Goal: Information Seeking & Learning: Learn about a topic

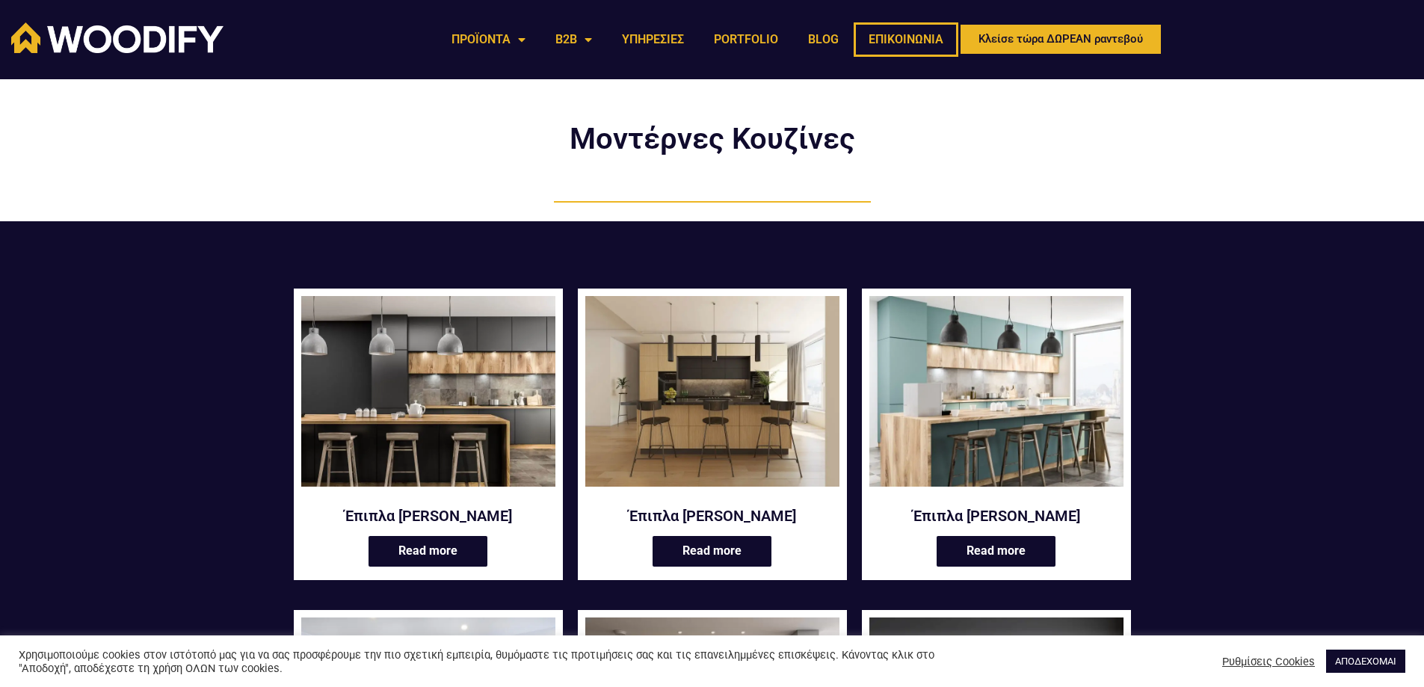
click at [898, 39] on link "ΕΠΙΚΟΙΝΩΝΙΑ" at bounding box center [906, 39] width 105 height 34
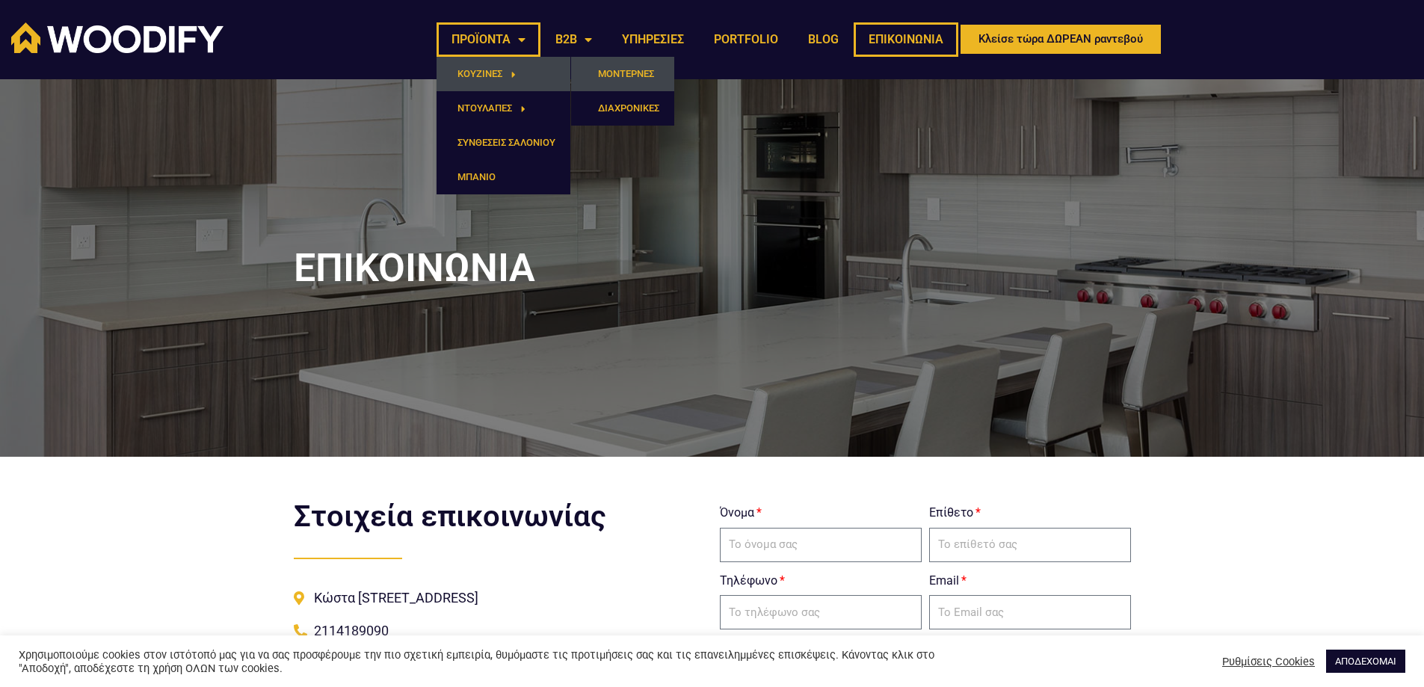
click at [618, 77] on link "ΜΟΝΤΕΡΝΕΣ" at bounding box center [622, 74] width 103 height 34
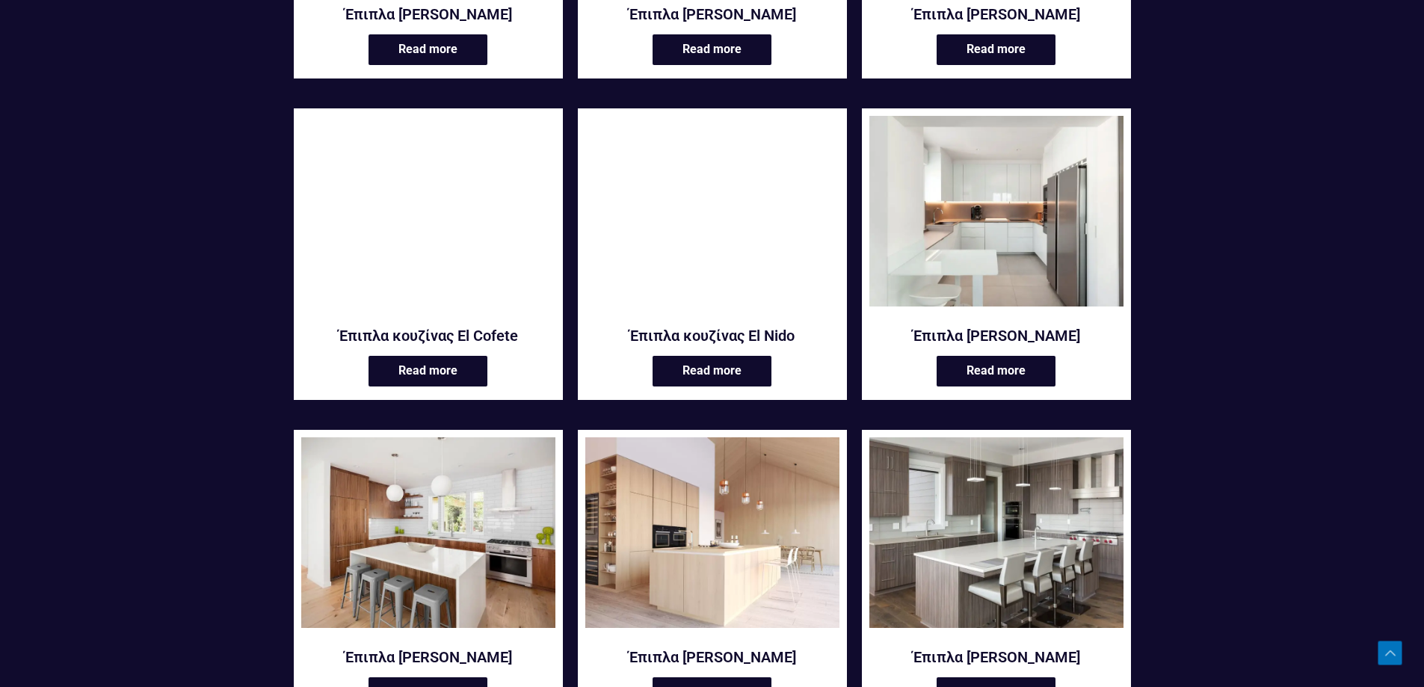
scroll to position [897, 0]
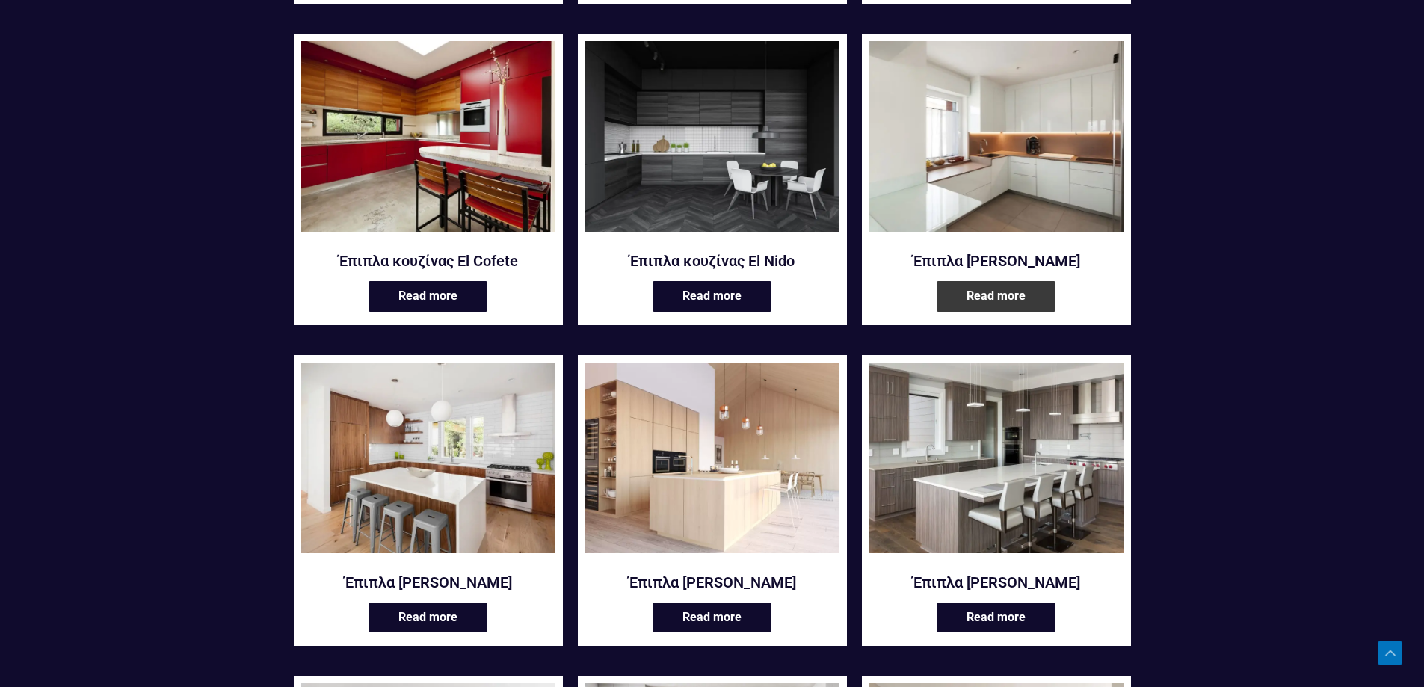
click at [996, 298] on link "Read more" at bounding box center [995, 296] width 119 height 31
click at [1007, 297] on link "Read more" at bounding box center [995, 296] width 119 height 31
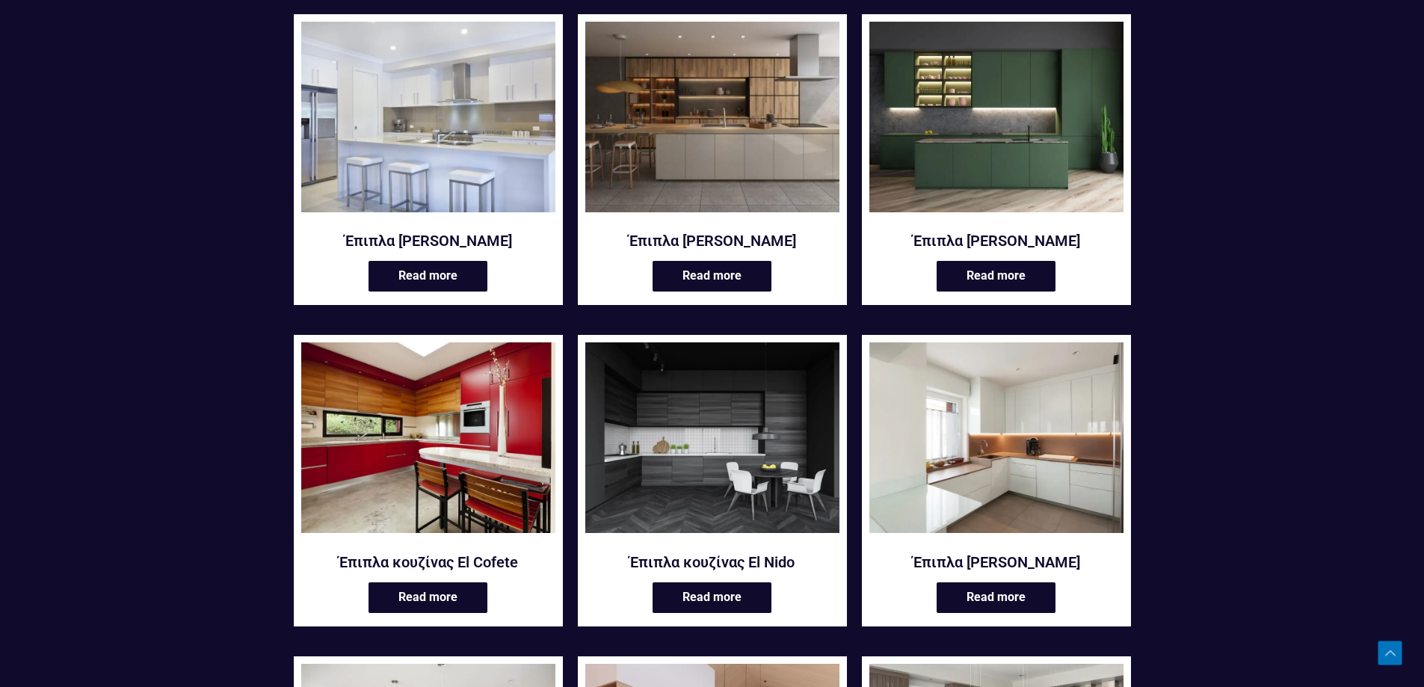
scroll to position [523, 0]
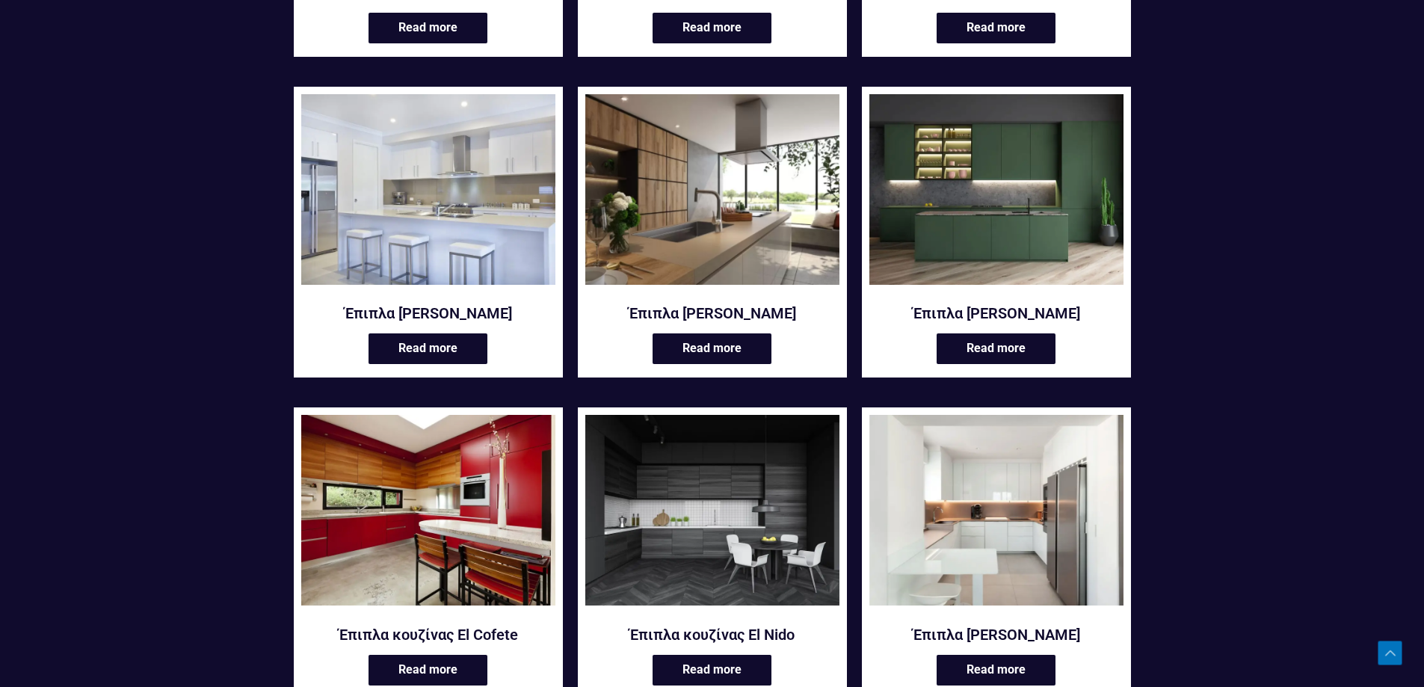
click at [758, 236] on img at bounding box center [712, 189] width 254 height 191
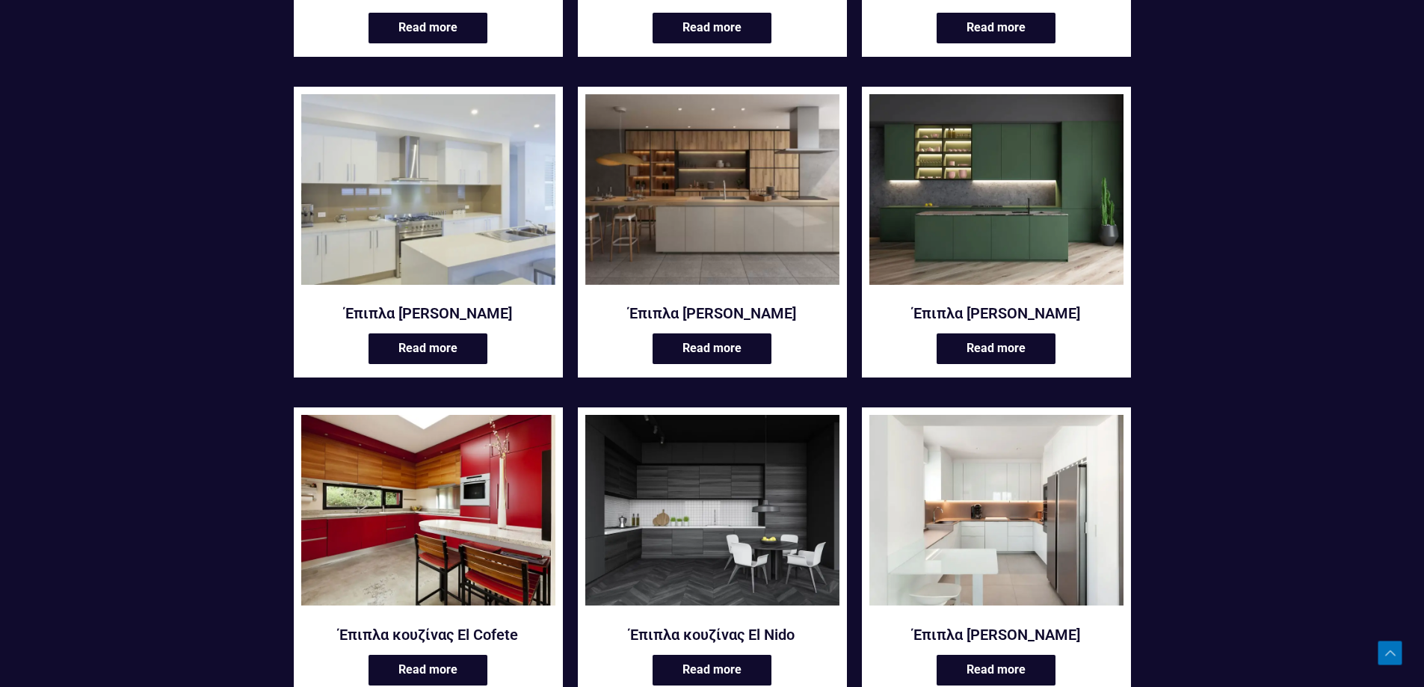
click at [409, 256] on img at bounding box center [428, 189] width 254 height 191
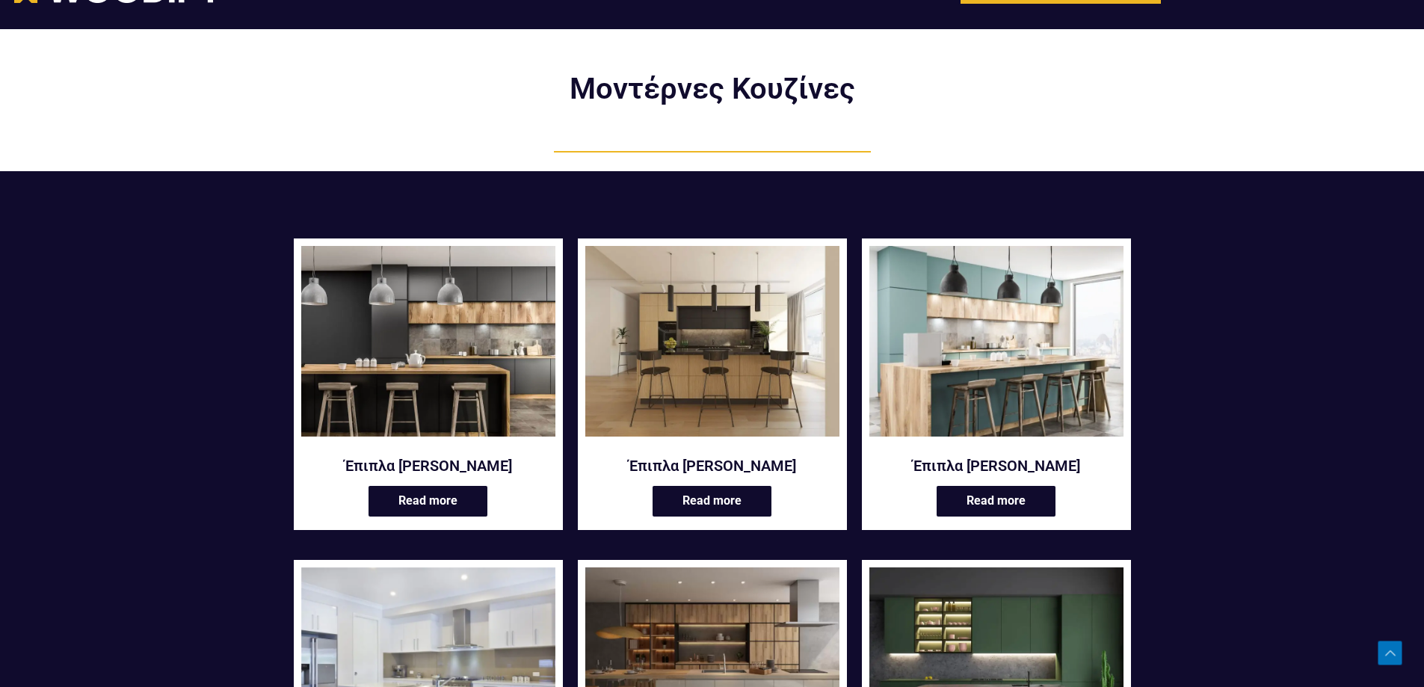
scroll to position [0, 0]
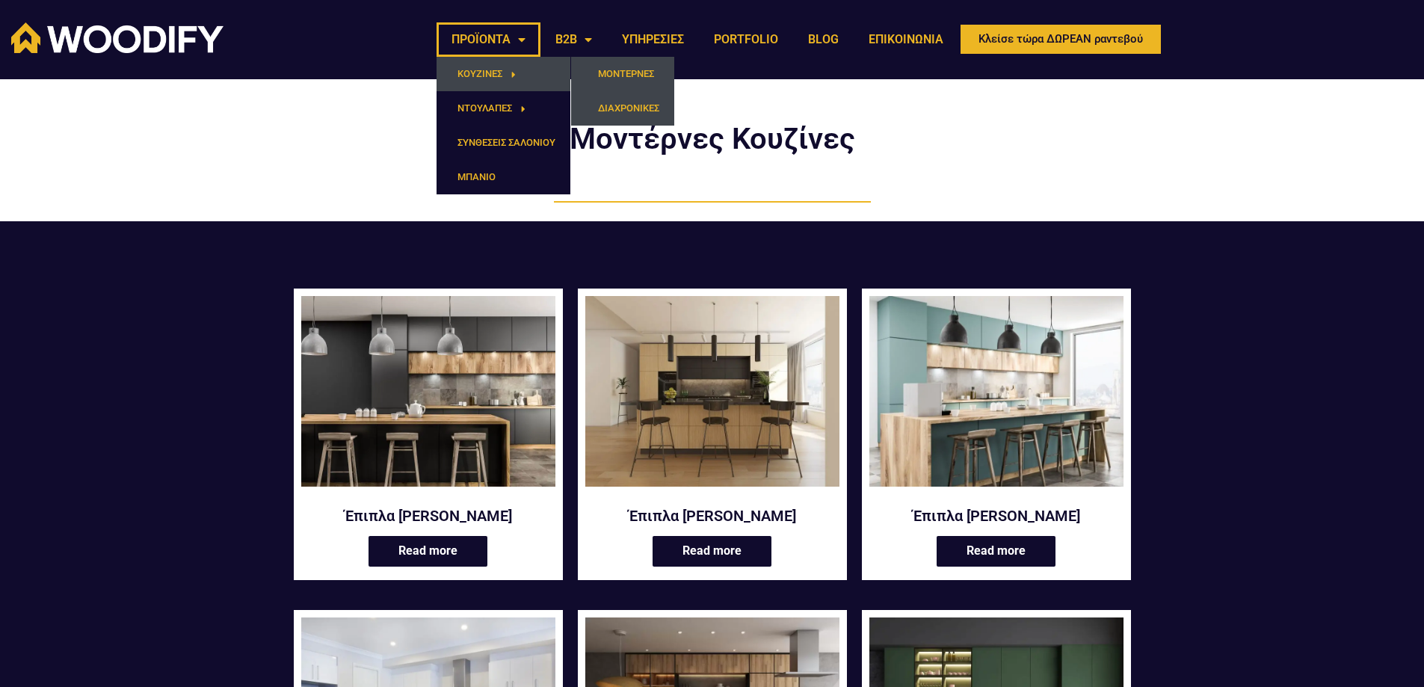
click at [628, 110] on link "ΔΙΑΧΡΟΝΙΚΕΣ" at bounding box center [622, 108] width 103 height 34
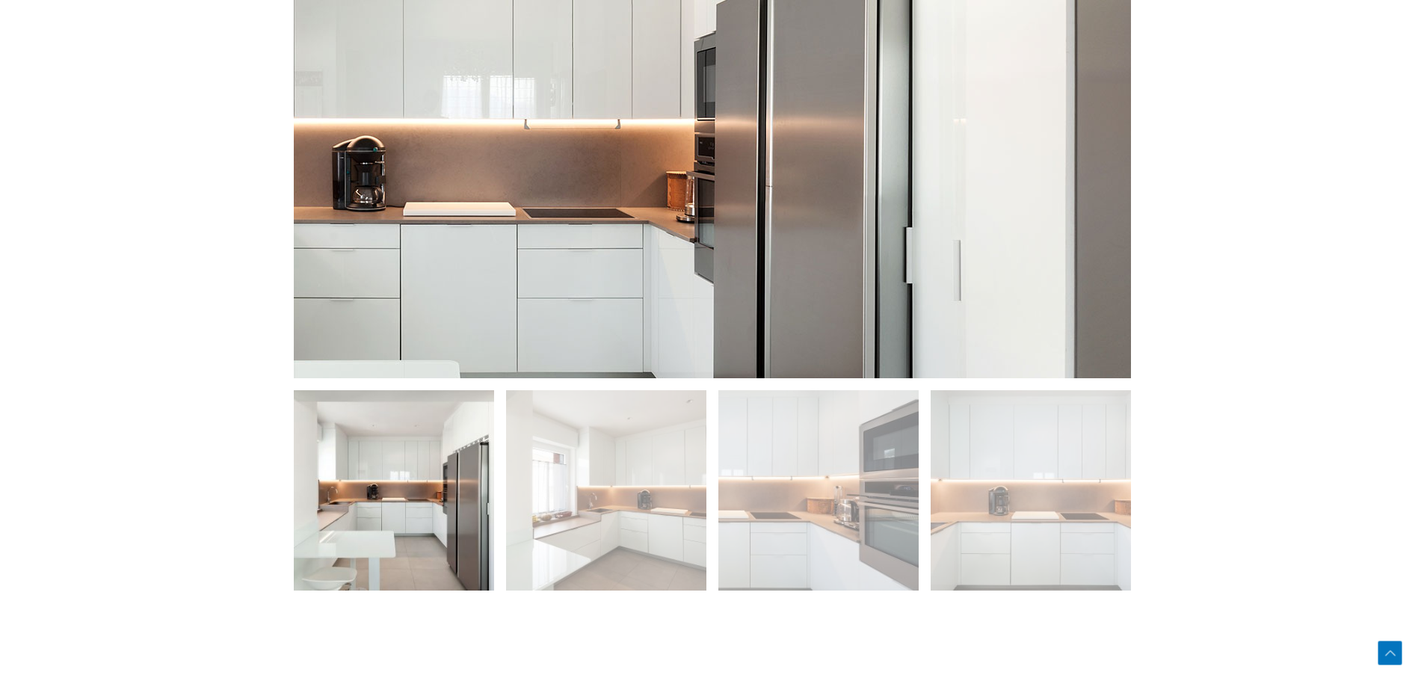
scroll to position [747, 0]
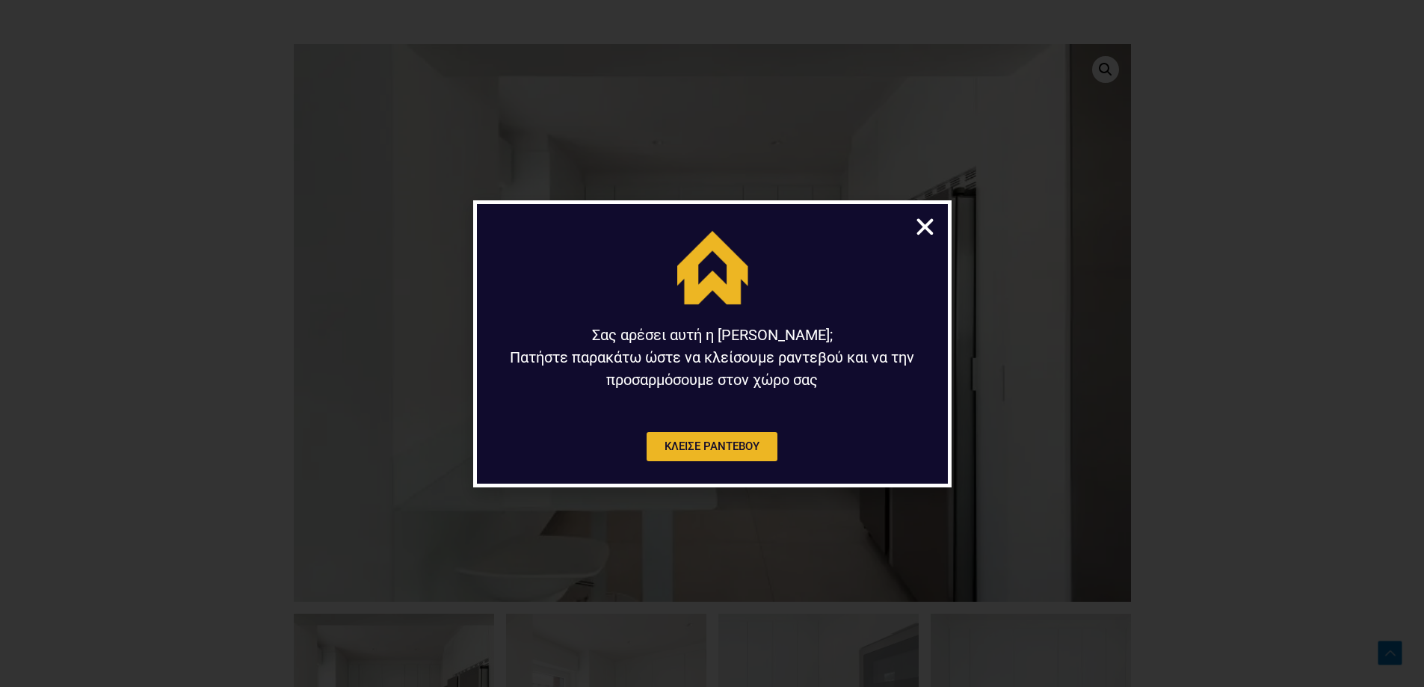
click at [927, 223] on icon "Close" at bounding box center [924, 226] width 23 height 23
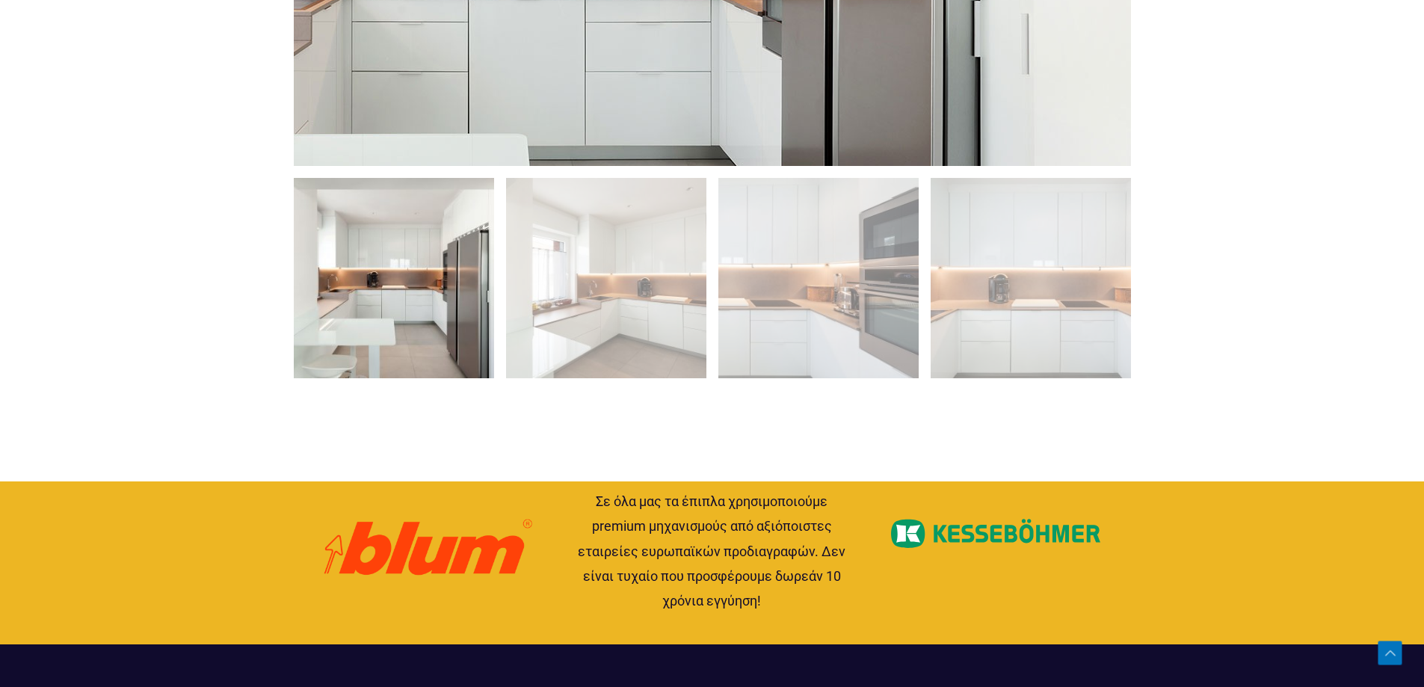
scroll to position [1196, 0]
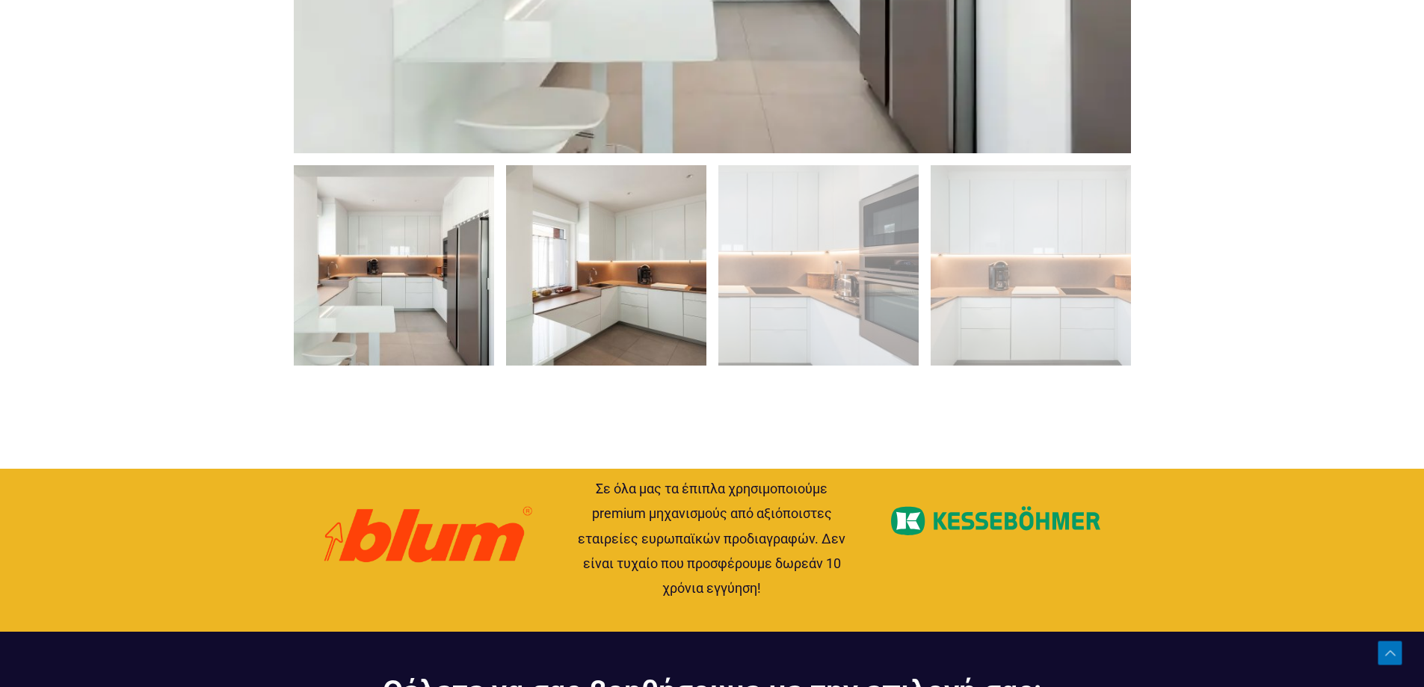
click at [616, 312] on img at bounding box center [606, 265] width 200 height 200
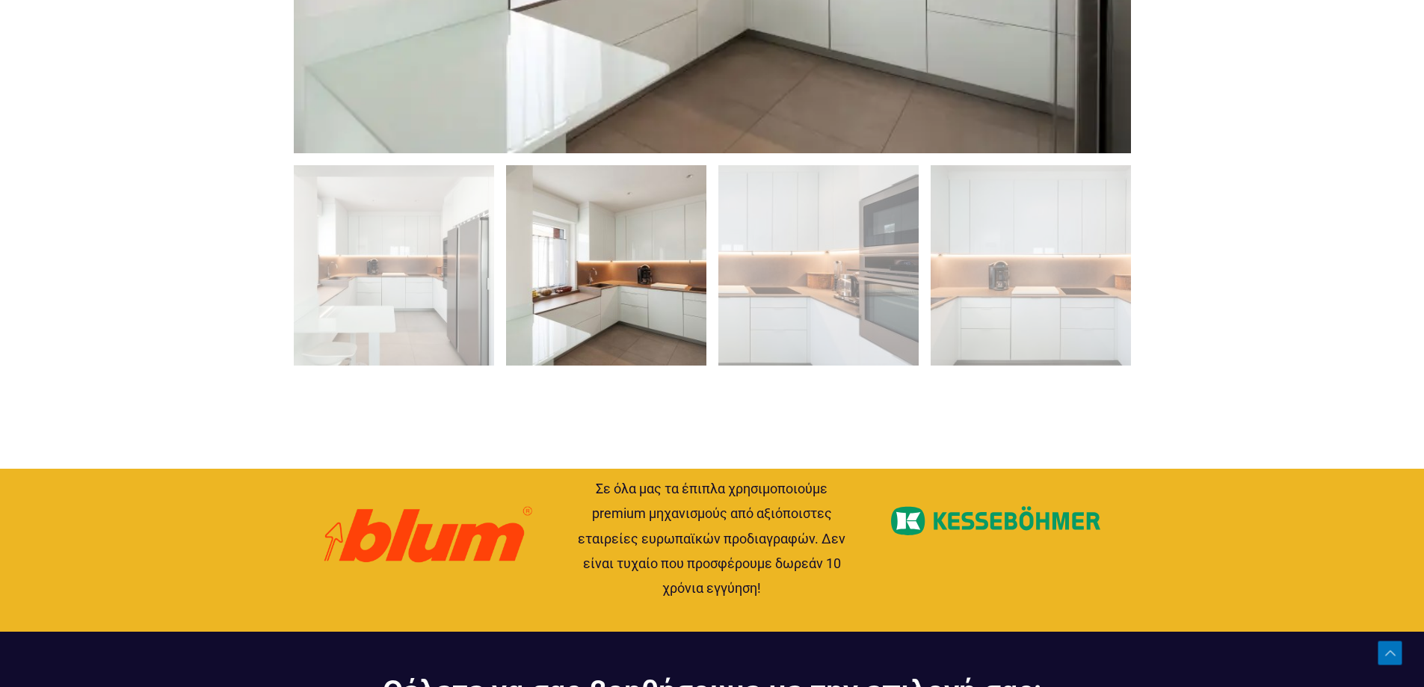
scroll to position [972, 0]
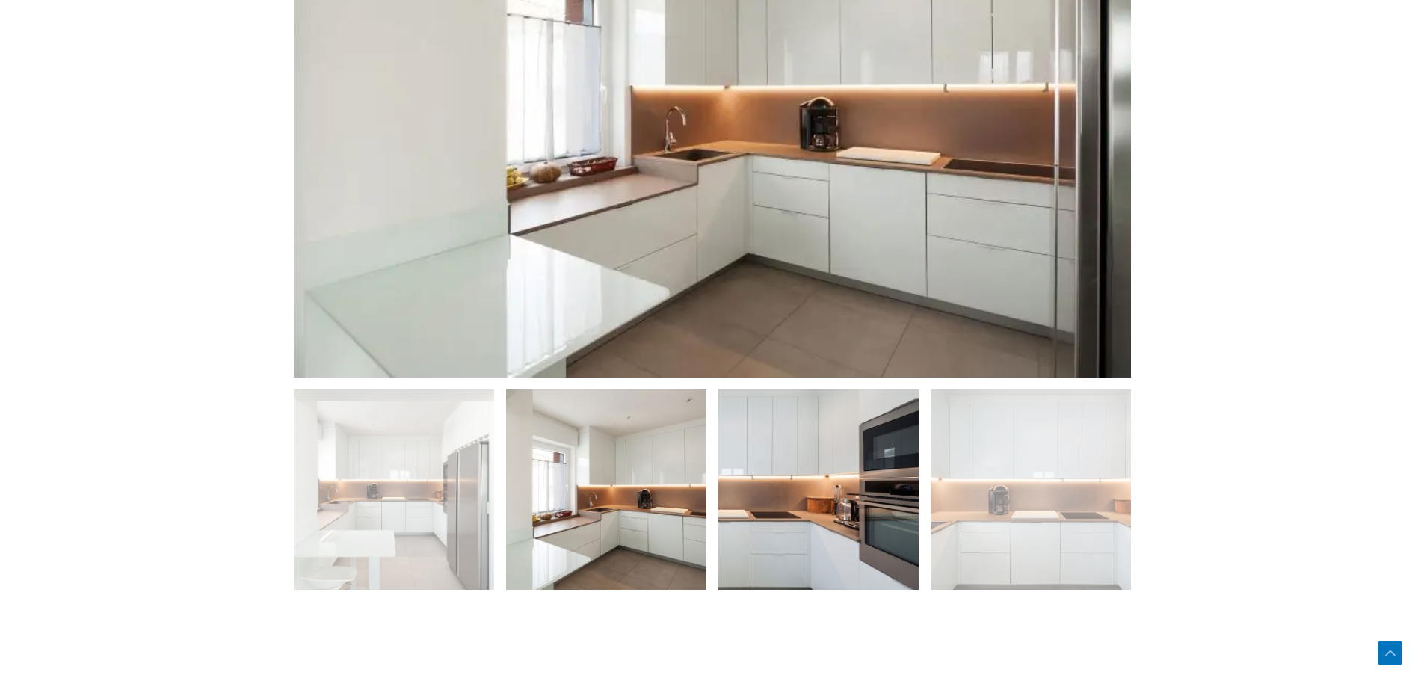
click at [802, 521] on img at bounding box center [818, 489] width 200 height 200
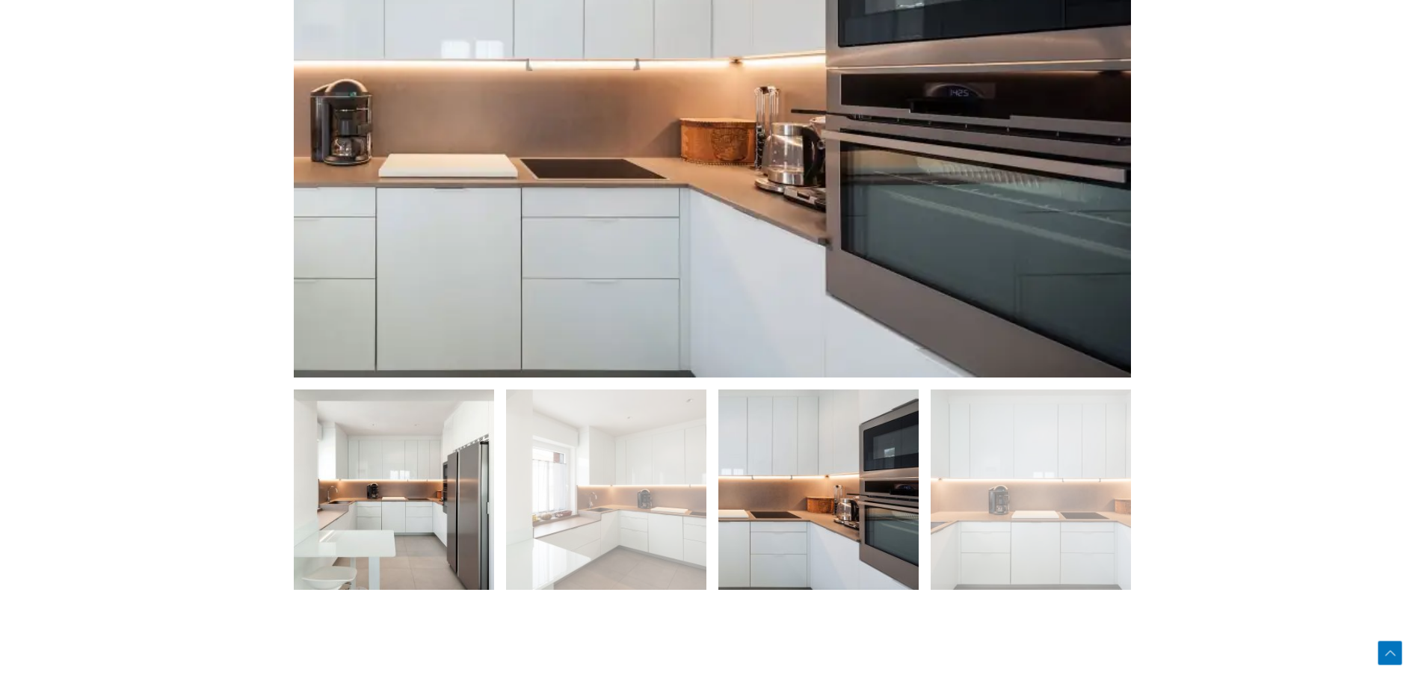
click at [376, 521] on img at bounding box center [394, 489] width 200 height 200
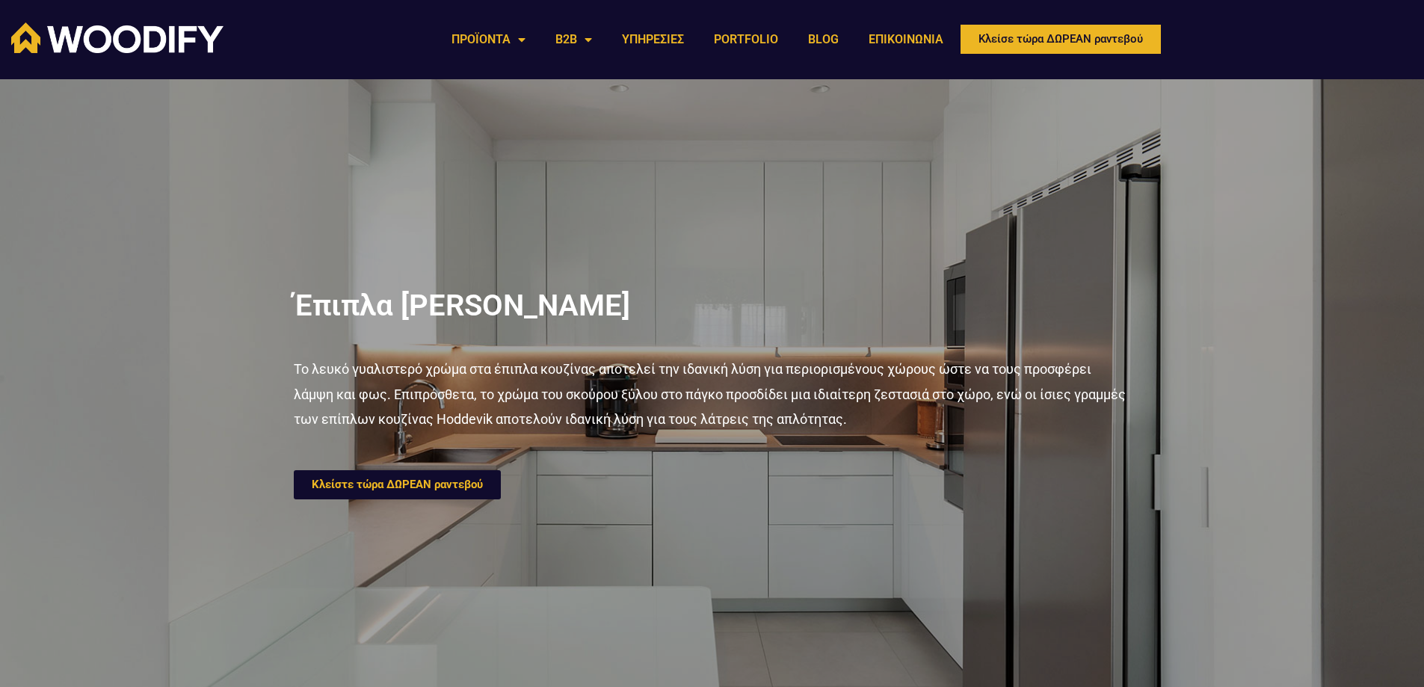
click at [389, 488] on span "Κλείστε τώρα ΔΩΡΕΑΝ ραντεβού" at bounding box center [397, 484] width 171 height 11
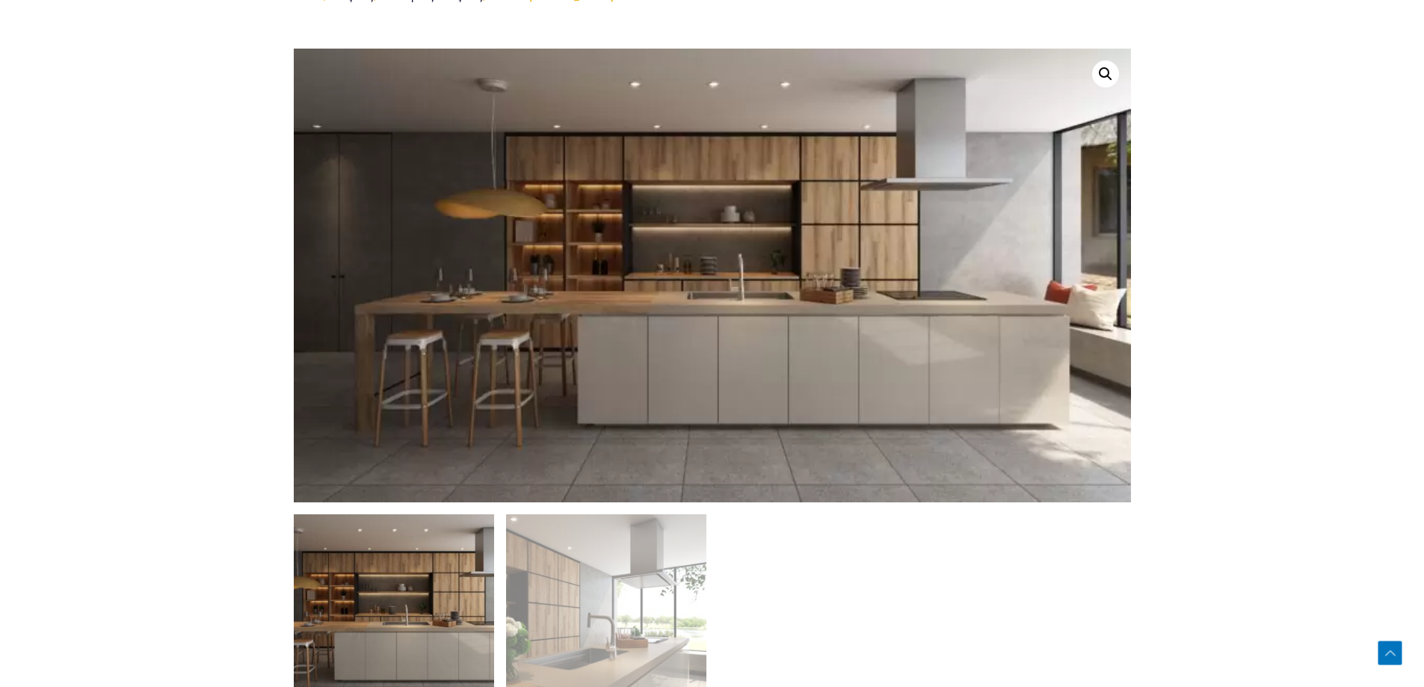
scroll to position [747, 0]
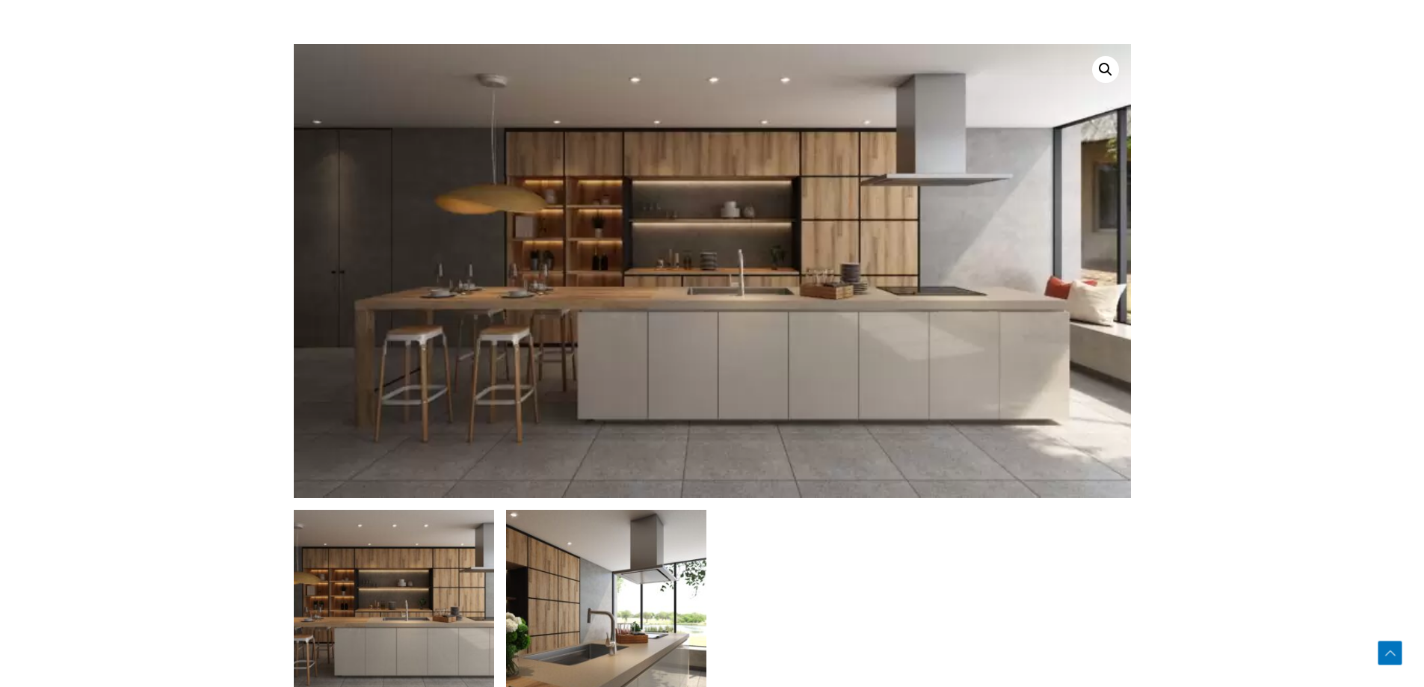
click at [596, 641] on img at bounding box center [606, 610] width 200 height 200
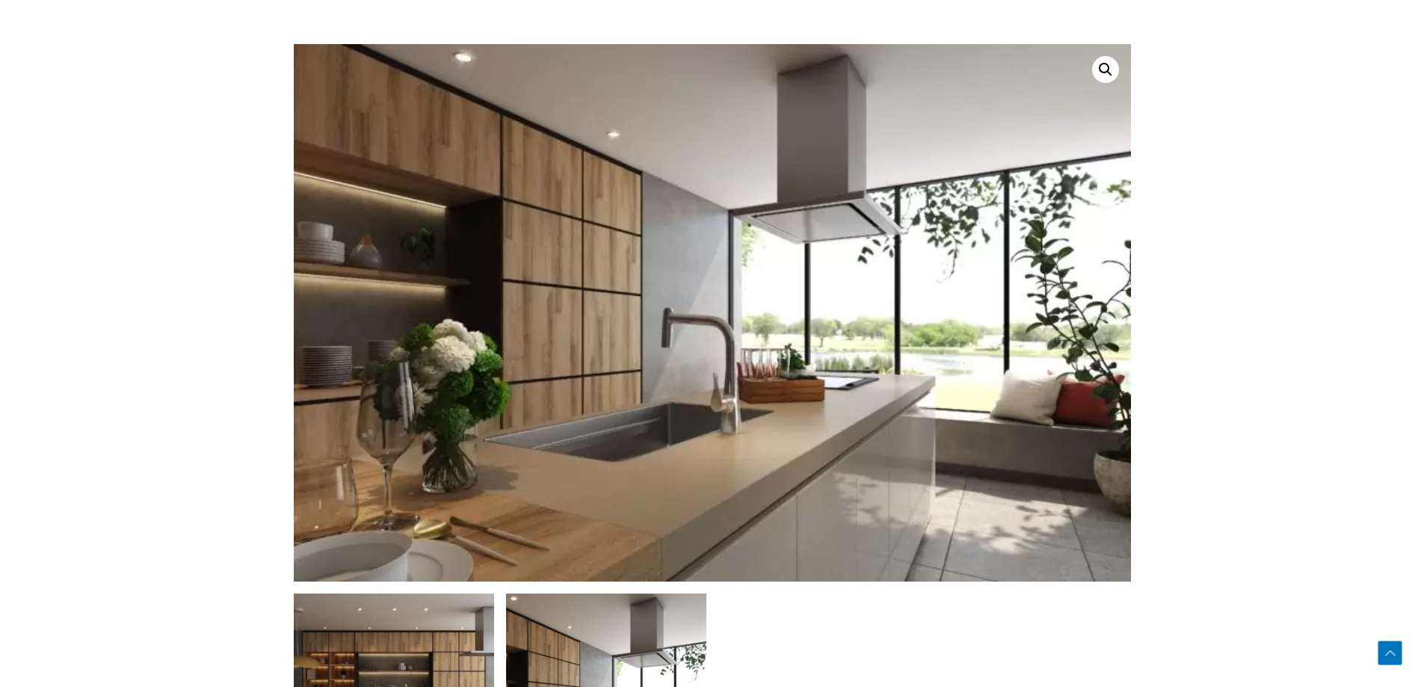
click at [487, 643] on img at bounding box center [394, 693] width 200 height 200
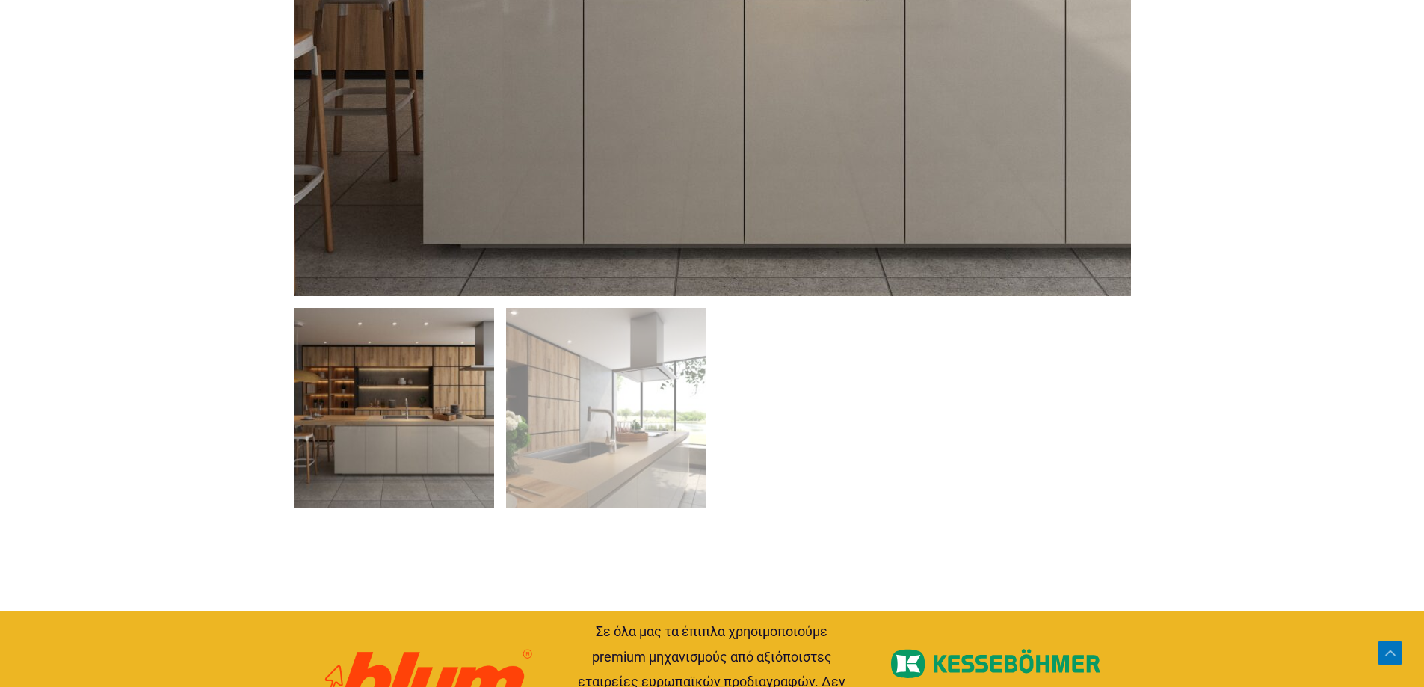
scroll to position [972, 0]
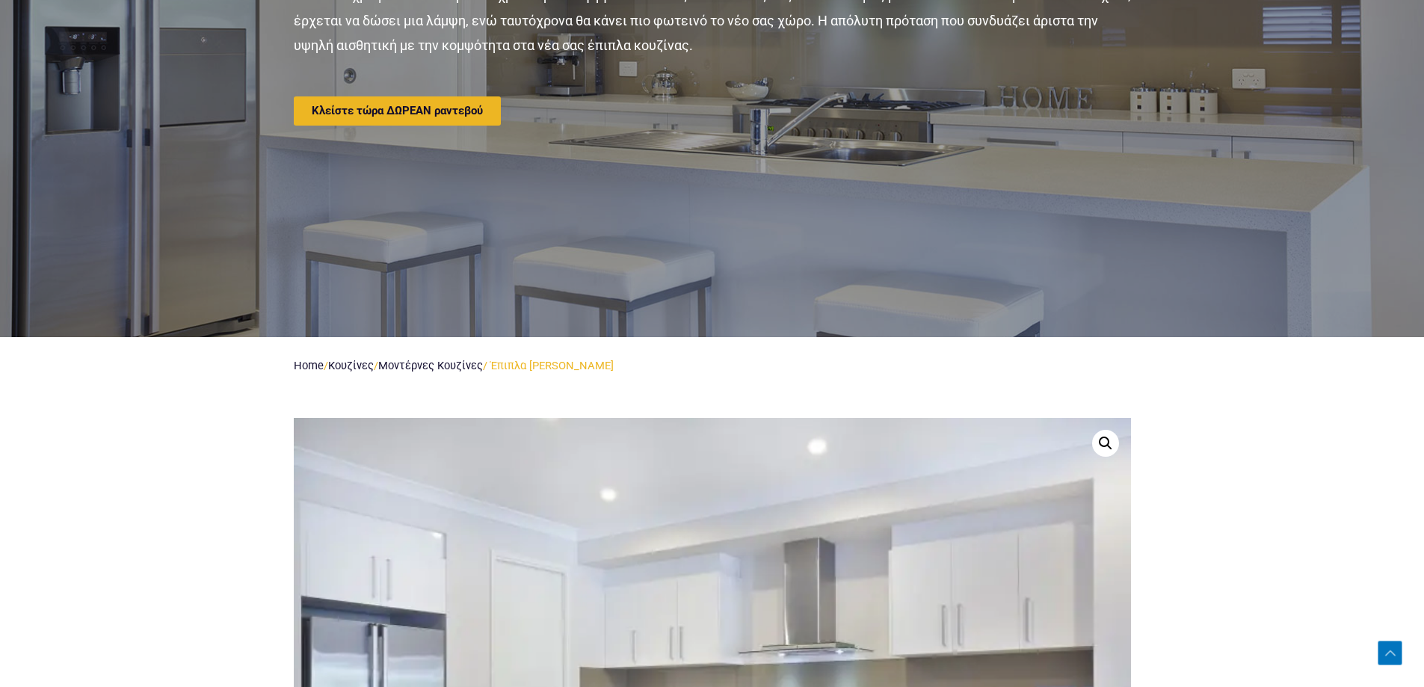
scroll to position [523, 0]
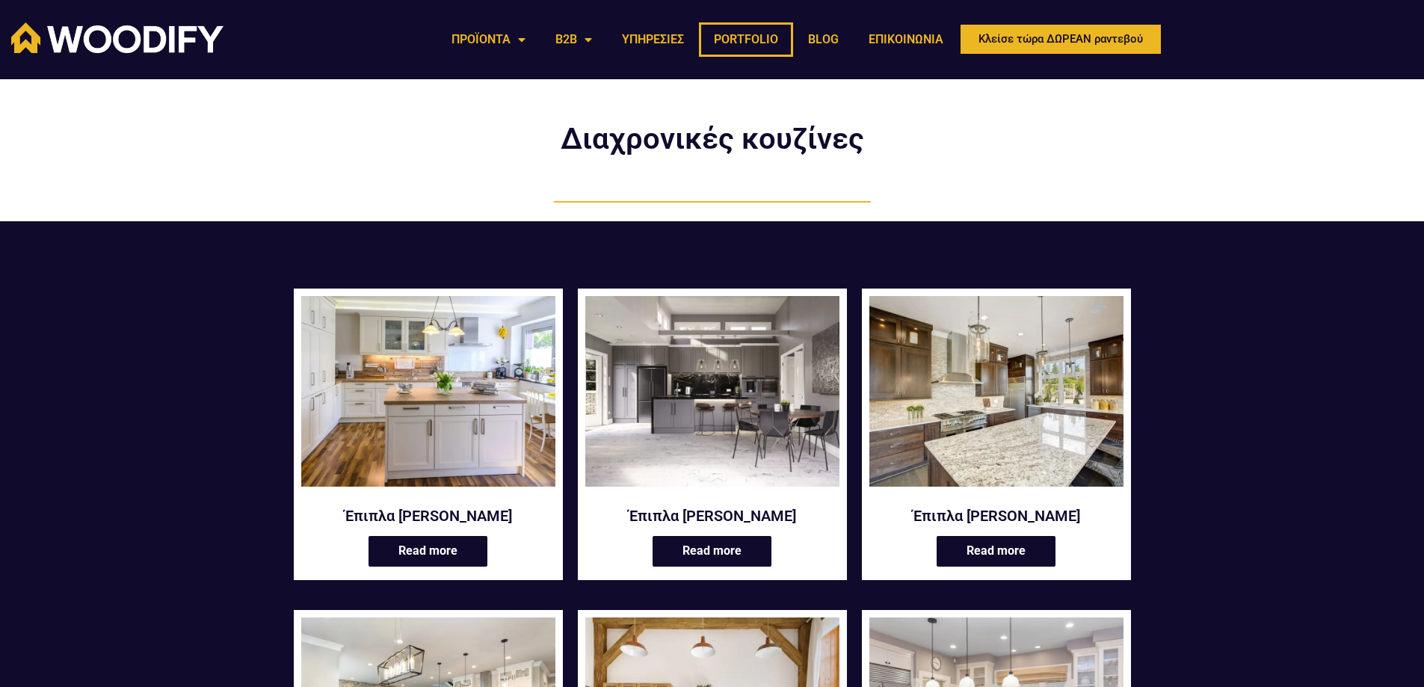
click at [738, 37] on link "PORTFOLIO" at bounding box center [746, 39] width 94 height 34
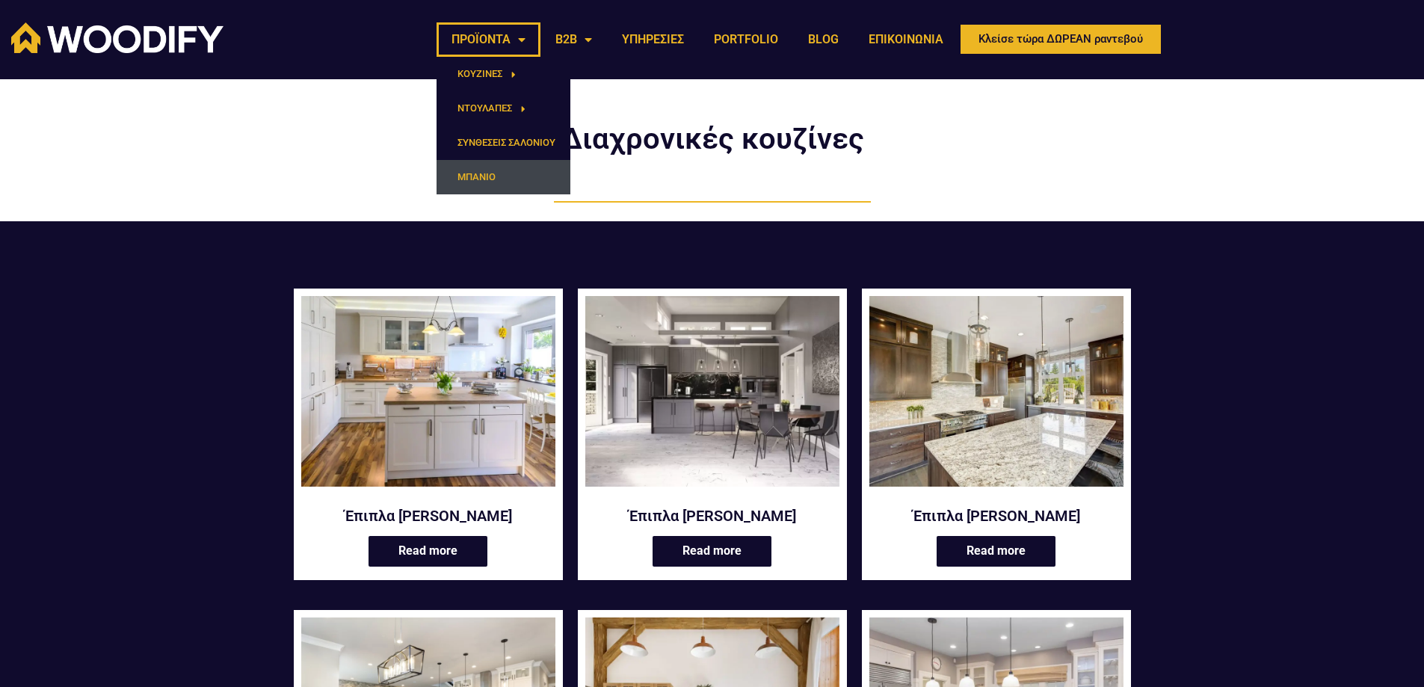
click at [478, 182] on link "ΜΠΑΝΙΟ" at bounding box center [503, 177] width 134 height 34
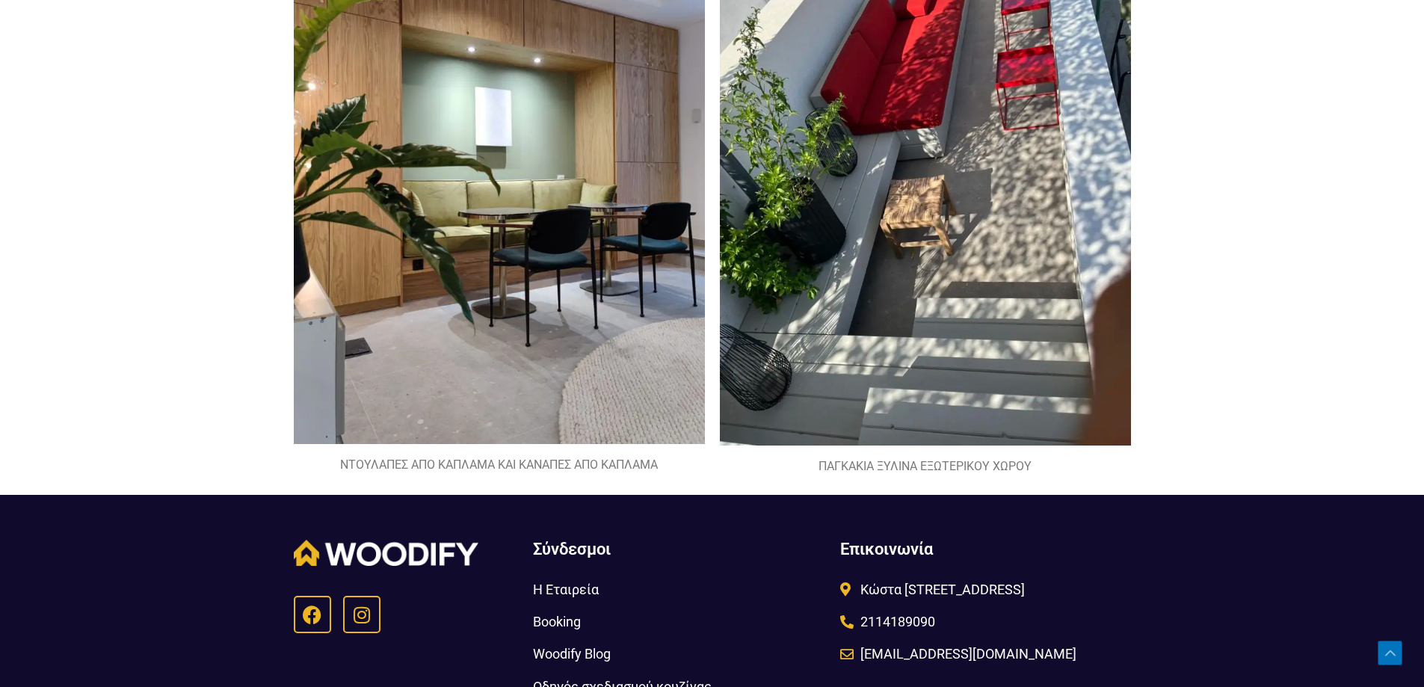
scroll to position [3139, 0]
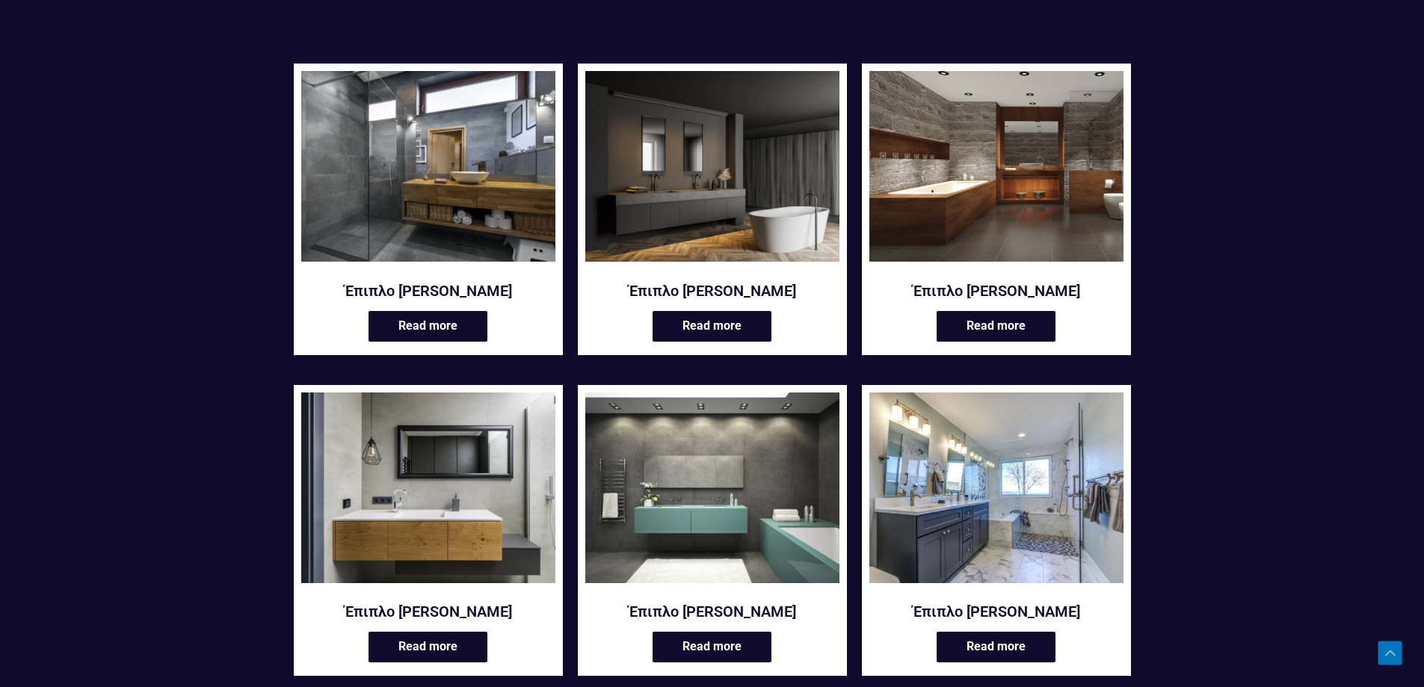
scroll to position [224, 0]
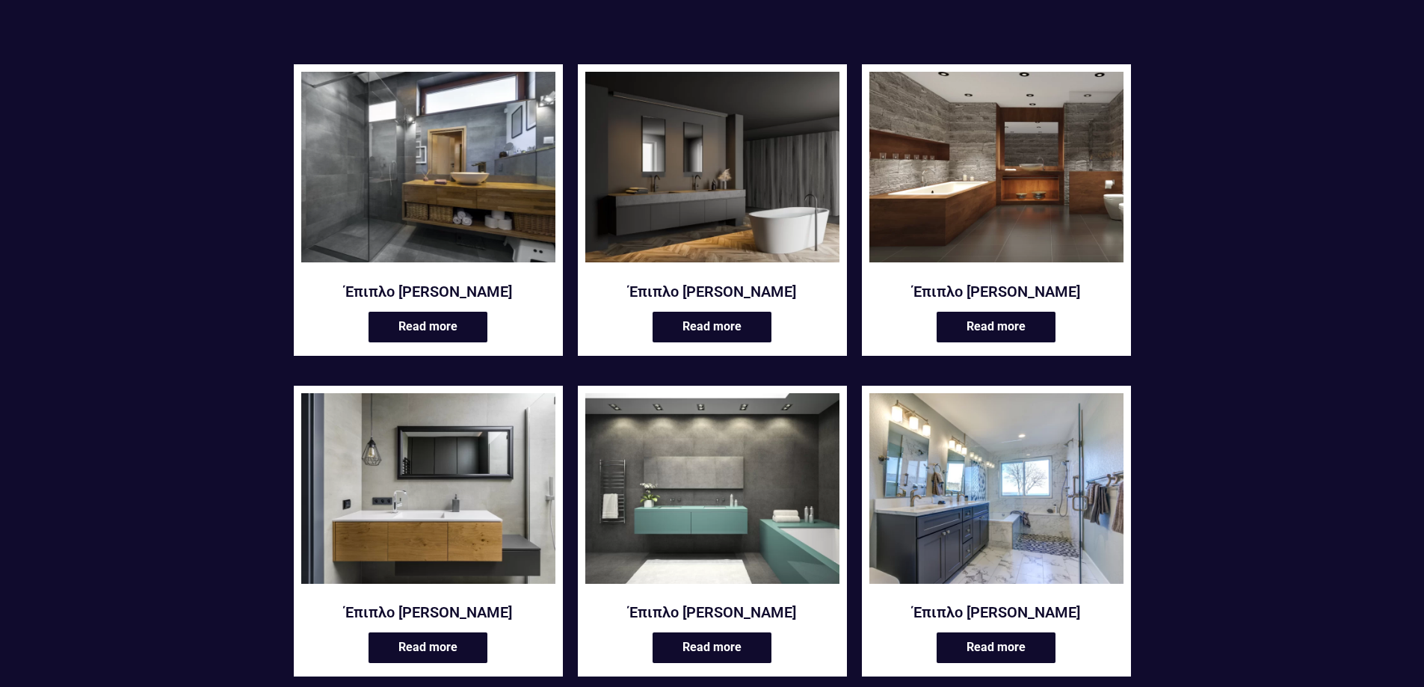
click at [457, 195] on img at bounding box center [428, 167] width 254 height 191
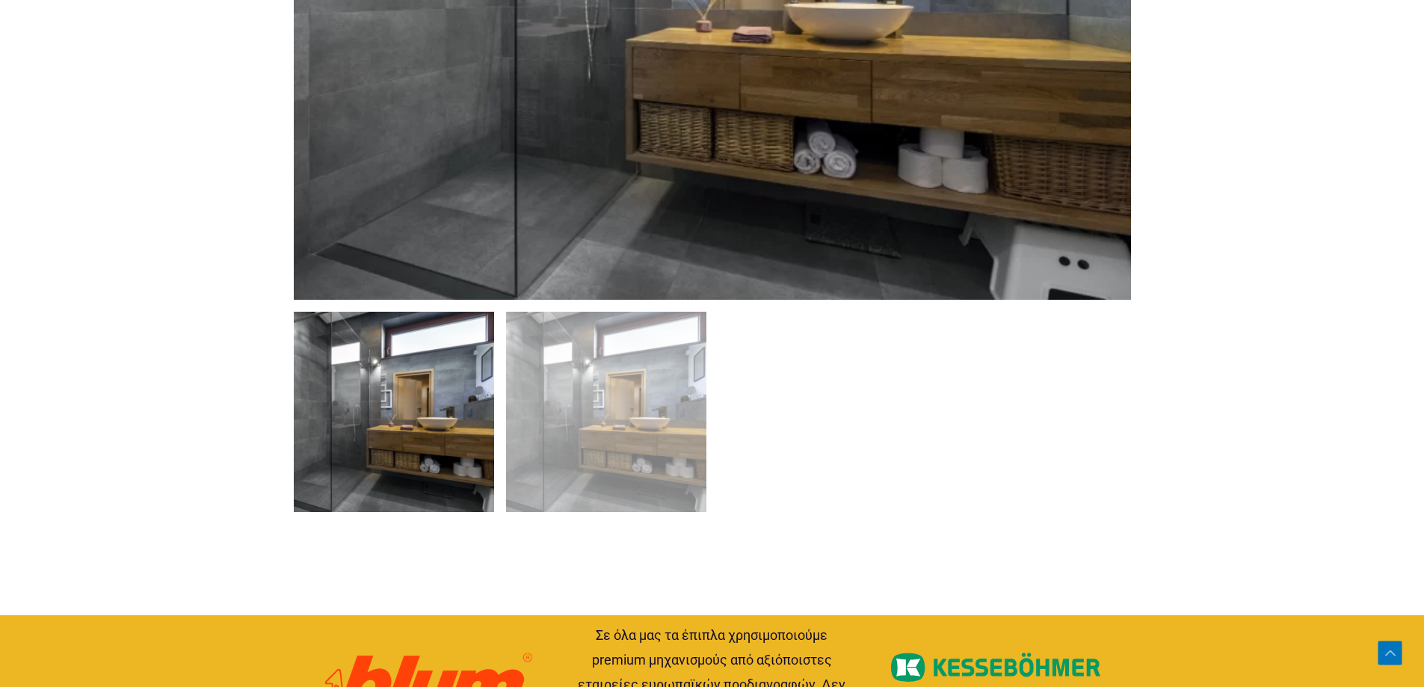
scroll to position [1121, 0]
